Goal: Task Accomplishment & Management: Use online tool/utility

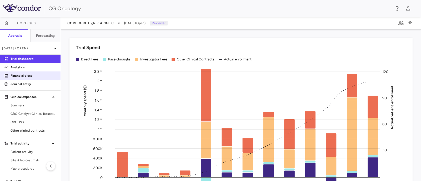
click at [32, 74] on p "Financial close" at bounding box center [34, 75] width 46 height 5
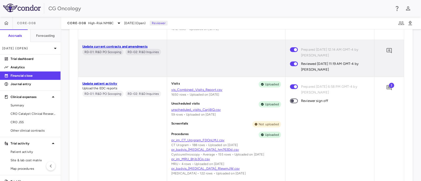
scroll to position [460, 0]
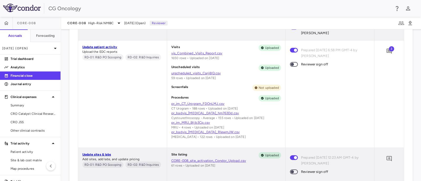
click at [337, 51] on span "3" at bounding box center [391, 48] width 5 height 5
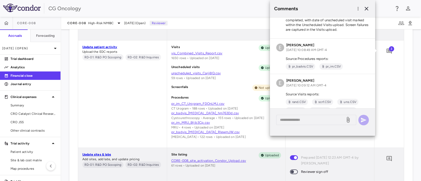
scroll to position [32, 0]
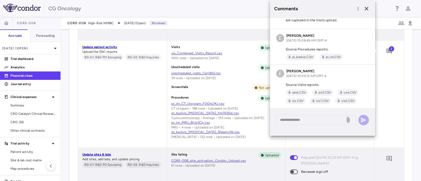
click at [337, 132] on div "3" at bounding box center [388, 94] width 29 height 107
click at [337, 7] on icon "button" at bounding box center [367, 9] width 4 height 4
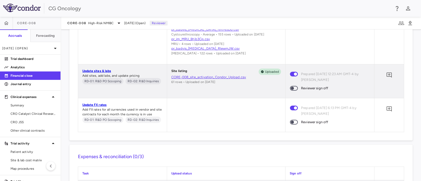
scroll to position [559, 0]
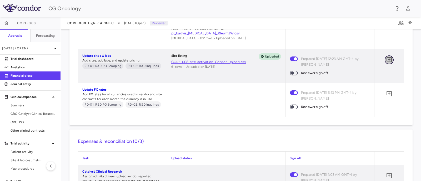
click at [337, 62] on icon "Add comment" at bounding box center [389, 59] width 5 height 5
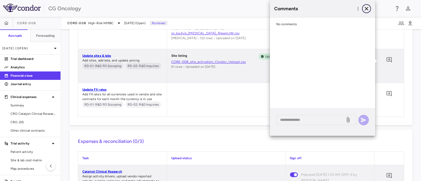
click at [337, 7] on icon "button" at bounding box center [366, 9] width 6 height 6
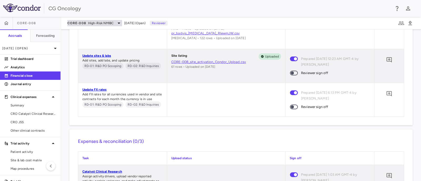
click at [113, 23] on span "High-Risk NMIBC" at bounding box center [101, 23] width 26 height 5
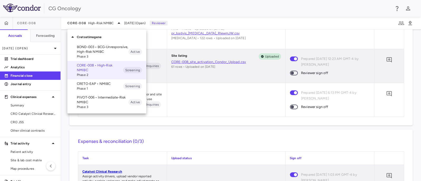
click at [111, 52] on p "BOND-003 • BCG-Unresponsive, High-Risk NMIBC" at bounding box center [103, 49] width 52 height 9
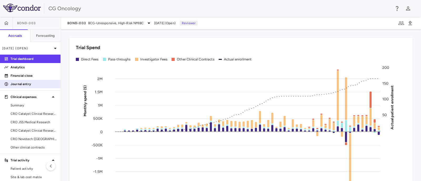
drag, startPoint x: 29, startPoint y: 77, endPoint x: 53, endPoint y: 82, distance: 24.2
click at [29, 77] on p "Financial close" at bounding box center [34, 75] width 46 height 5
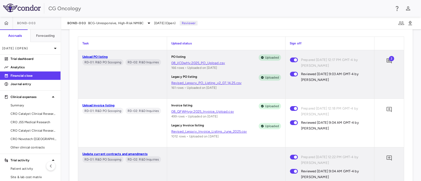
scroll to position [342, 0]
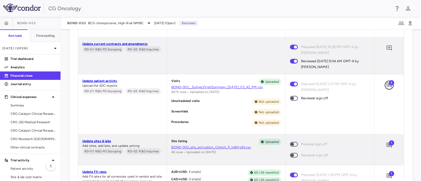
click at [337, 85] on icon "Add comment" at bounding box center [389, 85] width 5 height 5
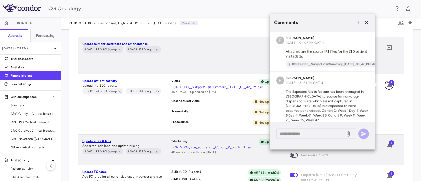
scroll to position [122, 0]
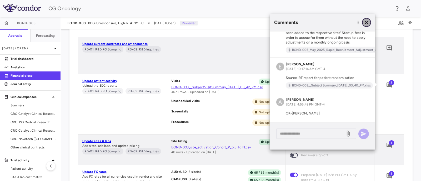
click at [337, 22] on icon "button" at bounding box center [367, 23] width 4 height 4
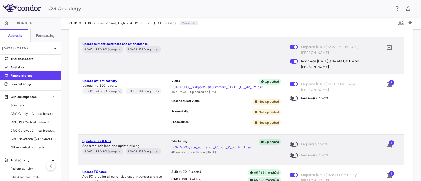
click at [337, 140] on div "1" at bounding box center [389, 145] width 13 height 13
click at [337, 145] on span "1" at bounding box center [391, 143] width 5 height 5
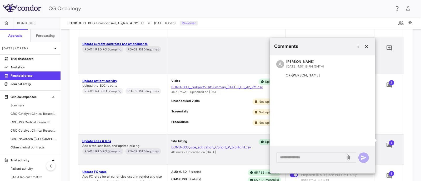
scroll to position [375, 0]
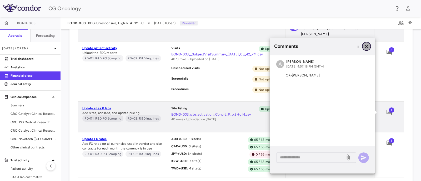
click at [337, 48] on icon "button" at bounding box center [366, 46] width 6 height 6
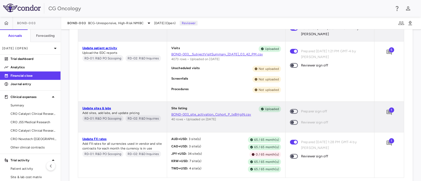
click at [337, 144] on span "1" at bounding box center [391, 140] width 5 height 5
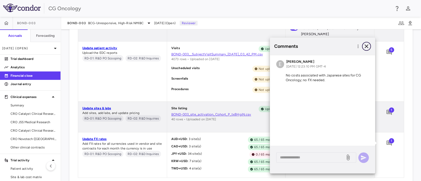
click at [337, 48] on icon "button" at bounding box center [367, 46] width 4 height 4
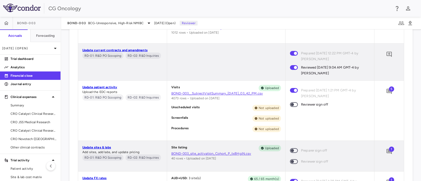
scroll to position [309, 0]
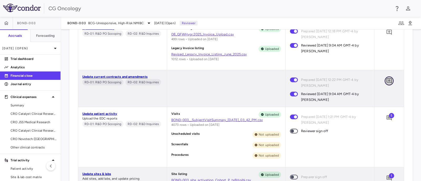
click at [337, 82] on icon "Add comment" at bounding box center [389, 81] width 6 height 6
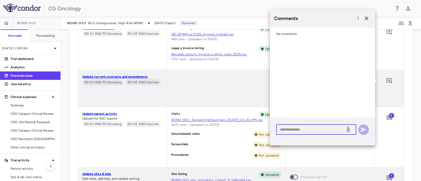
click at [313, 129] on textarea at bounding box center [311, 130] width 62 height 6
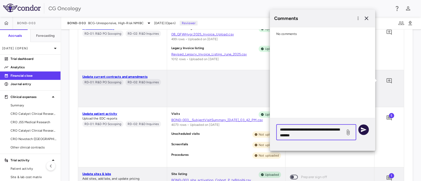
type textarea "**********"
click at [337, 128] on icon "button" at bounding box center [364, 130] width 6 height 6
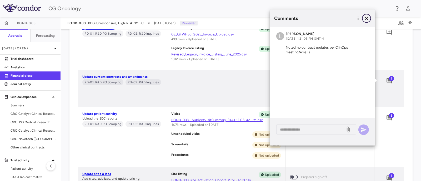
click at [337, 16] on icon "button" at bounding box center [366, 18] width 6 height 6
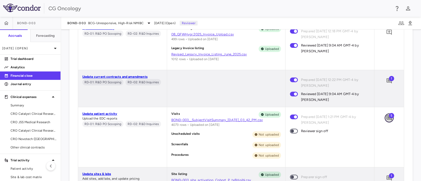
click at [337, 117] on icon "Add comment" at bounding box center [389, 118] width 6 height 6
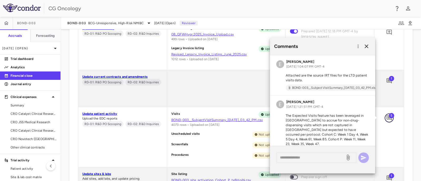
scroll to position [122, 0]
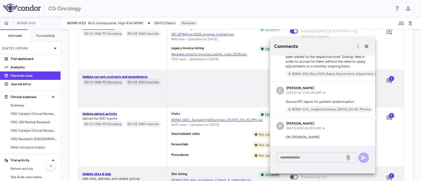
click at [301, 145] on textarea at bounding box center [311, 158] width 62 height 6
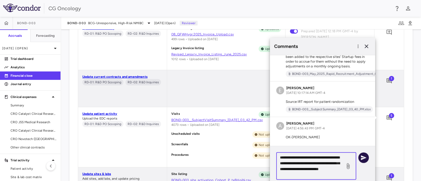
type textarea "**********"
click at [337, 145] on icon "button" at bounding box center [364, 158] width 6 height 5
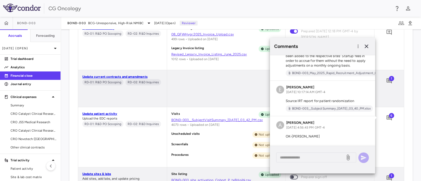
scroll to position [161, 0]
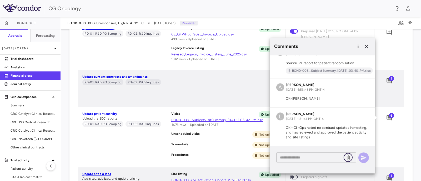
click at [337, 145] on icon at bounding box center [348, 157] width 6 height 6
click at [0, 0] on input "file" at bounding box center [0, 0] width 0 height 0
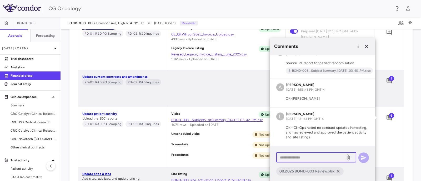
click at [329, 145] on textarea at bounding box center [311, 158] width 62 height 6
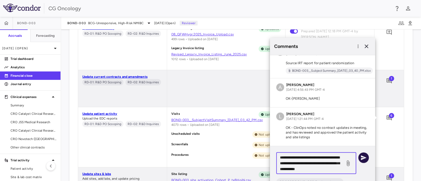
type textarea "**********"
click at [337, 145] on icon "button" at bounding box center [364, 158] width 6 height 6
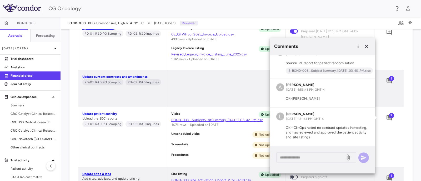
scroll to position [206, 0]
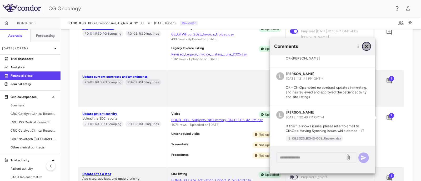
click at [337, 45] on icon "button" at bounding box center [366, 46] width 6 height 6
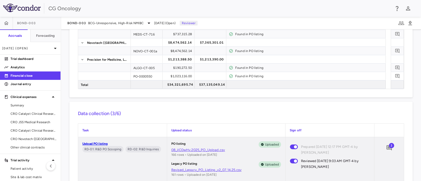
scroll to position [309, 0]
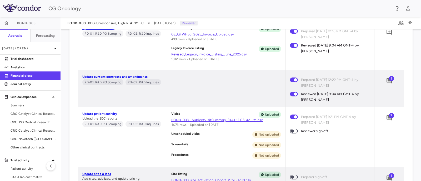
click at [294, 132] on span at bounding box center [294, 131] width 8 height 5
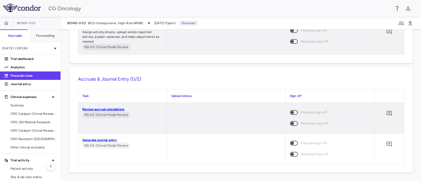
scroll to position [720, 0]
click at [292, 143] on span at bounding box center [294, 143] width 8 height 5
click at [146, 22] on icon at bounding box center [149, 23] width 6 height 6
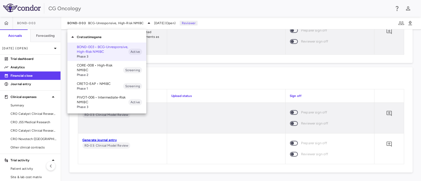
click at [97, 102] on p "PIVOT-006 • Intermediate-Risk NMIBC" at bounding box center [103, 99] width 52 height 9
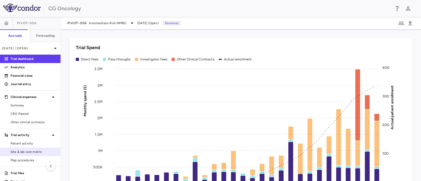
drag, startPoint x: 25, startPoint y: 144, endPoint x: 30, endPoint y: 148, distance: 6.6
click at [25, 144] on span "Patient activity" at bounding box center [34, 143] width 46 height 5
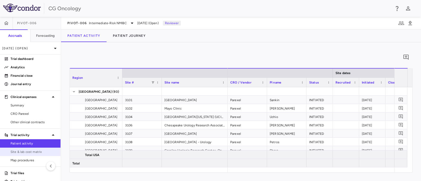
click at [28, 145] on span "Site & lab cost matrix" at bounding box center [34, 152] width 46 height 5
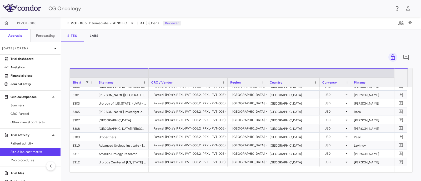
scroll to position [753, 0]
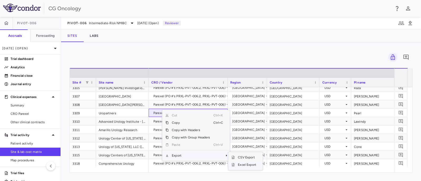
click at [245, 145] on span "Excel Export" at bounding box center [247, 164] width 25 height 7
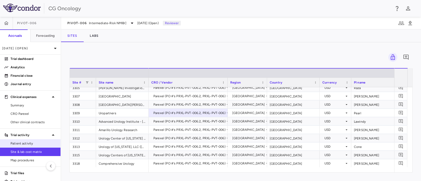
click at [39, 142] on span "Patient activity" at bounding box center [34, 143] width 46 height 5
